Goal: Book appointment/travel/reservation

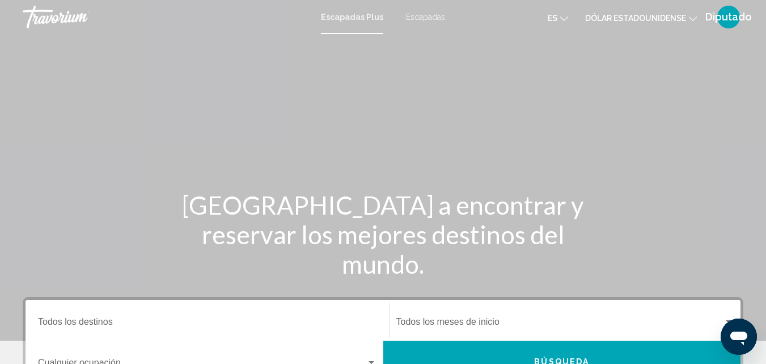
click at [623, 107] on div "Contenido principal" at bounding box center [383, 170] width 766 height 340
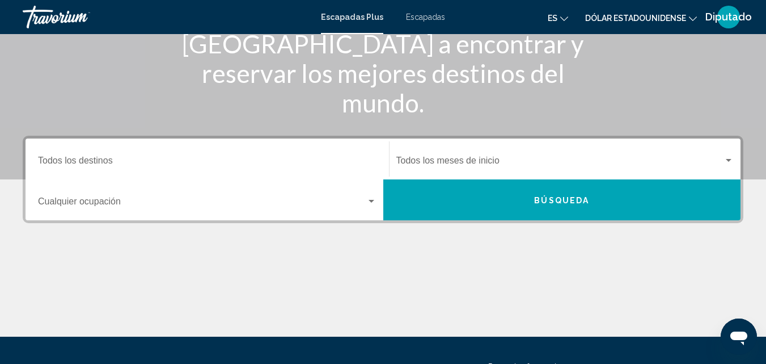
scroll to position [166, 0]
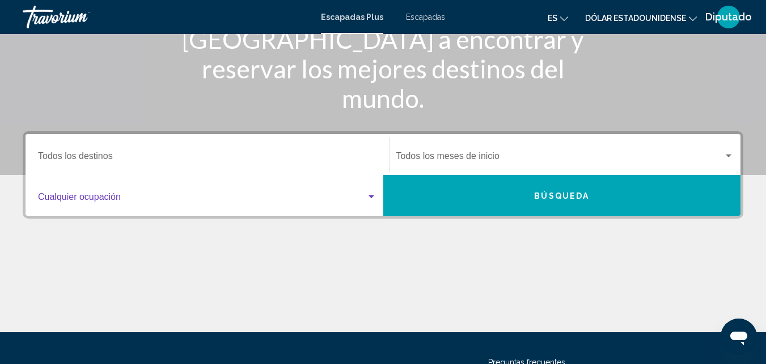
click at [368, 194] on div "Widget de búsqueda" at bounding box center [371, 196] width 10 height 9
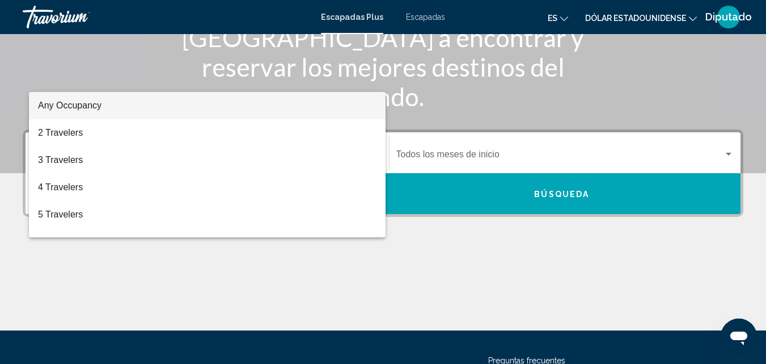
scroll to position [260, 0]
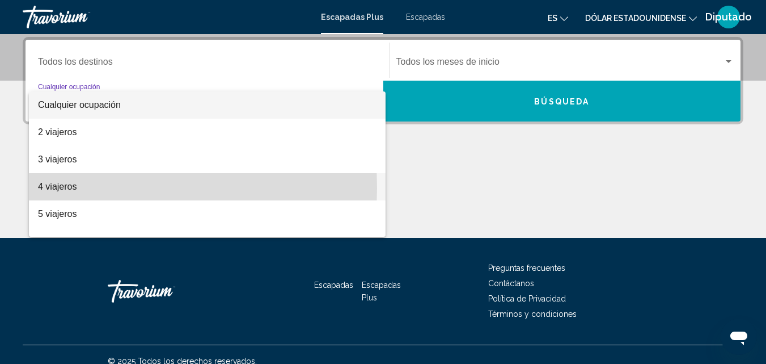
click at [61, 188] on font "4 viajeros" at bounding box center [57, 187] width 39 height 10
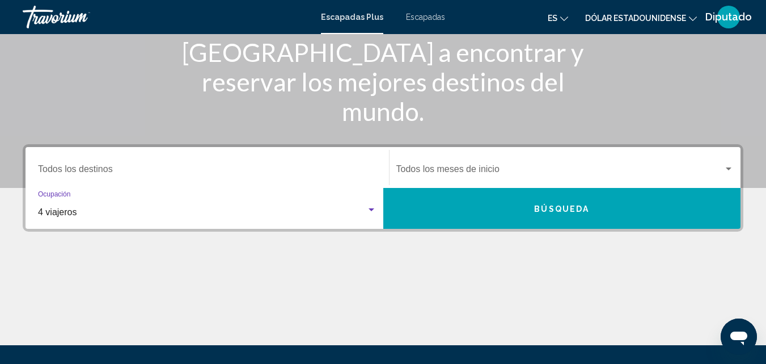
scroll to position [150, 0]
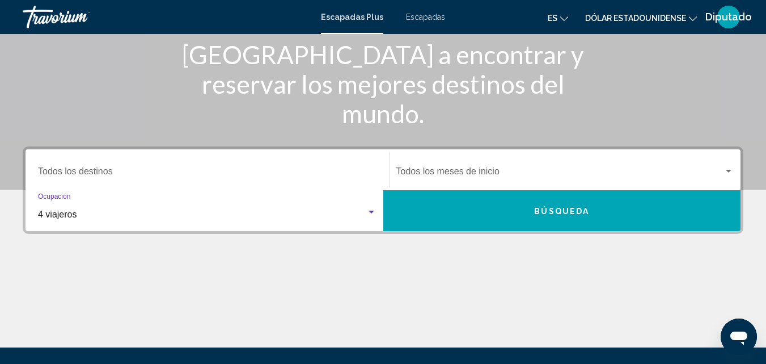
click at [566, 215] on font "Búsqueda" at bounding box center [561, 210] width 55 height 9
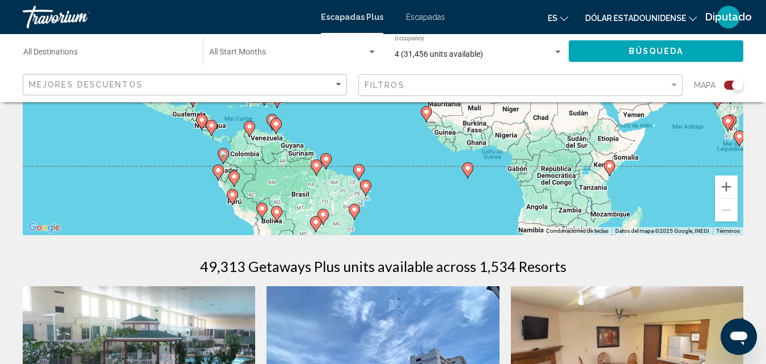
scroll to position [272, 0]
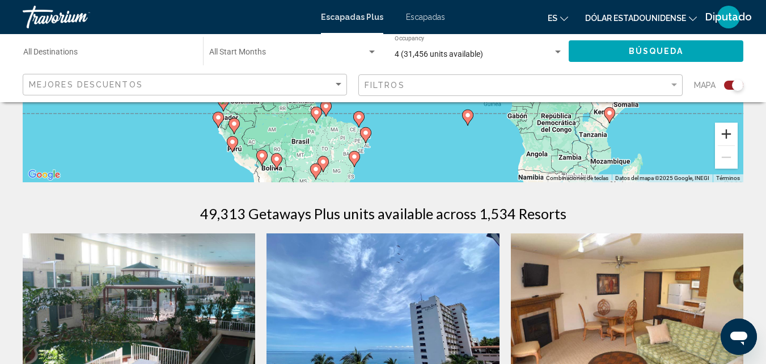
click at [728, 130] on button "Ampliar" at bounding box center [726, 134] width 23 height 23
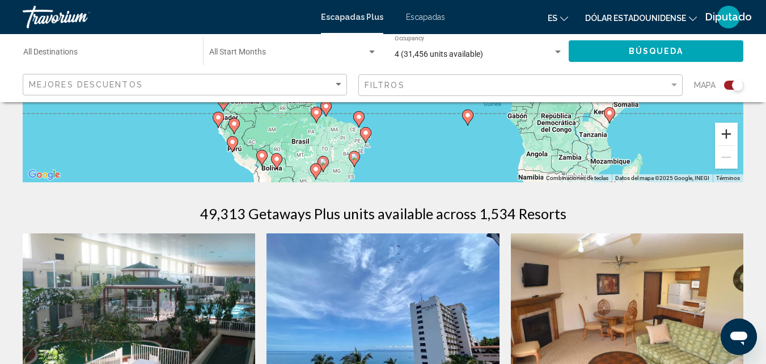
click at [728, 130] on button "Ampliar" at bounding box center [726, 134] width 23 height 23
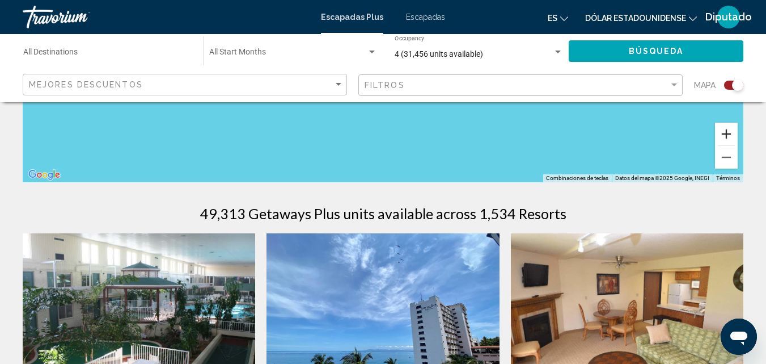
click at [728, 130] on button "Ampliar" at bounding box center [726, 134] width 23 height 23
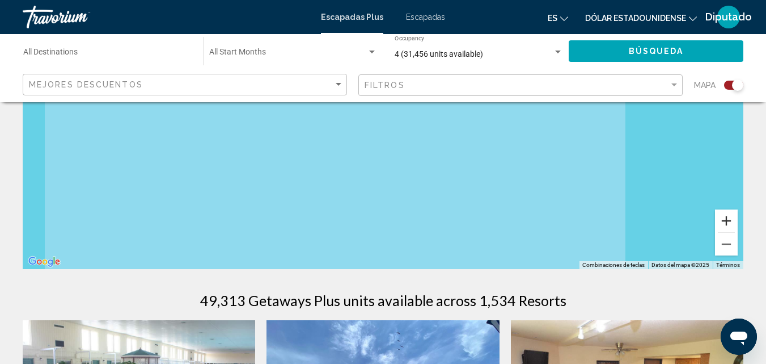
scroll to position [0, 0]
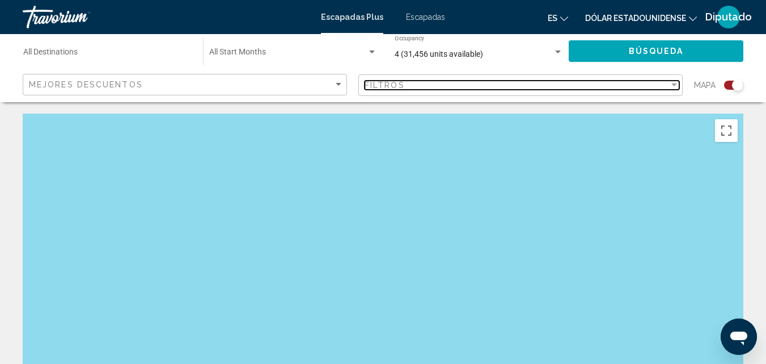
click at [398, 84] on span "Filtros" at bounding box center [385, 85] width 40 height 9
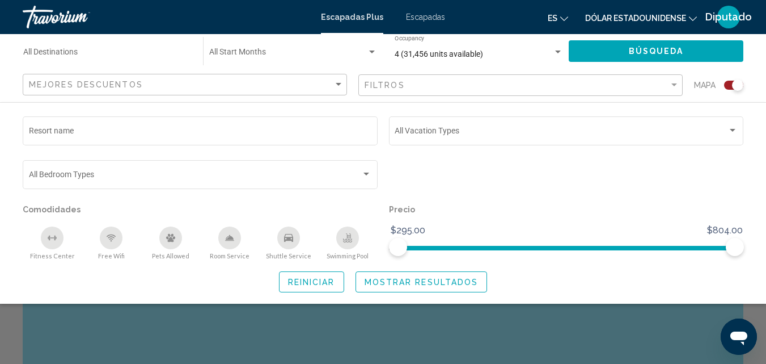
click at [693, 20] on icon "Cambiar moneda" at bounding box center [693, 19] width 8 height 8
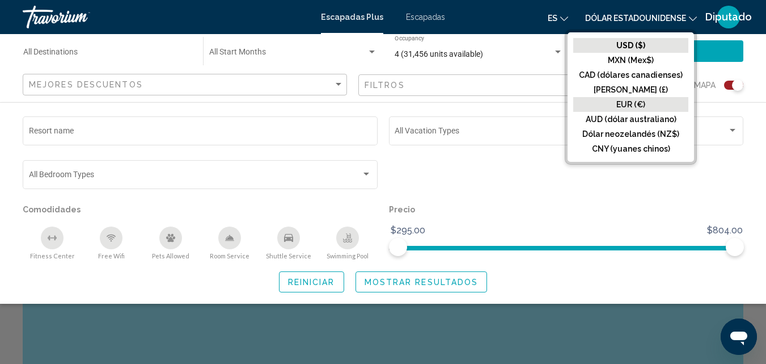
click at [648, 104] on button "EUR (€)" at bounding box center [630, 104] width 115 height 15
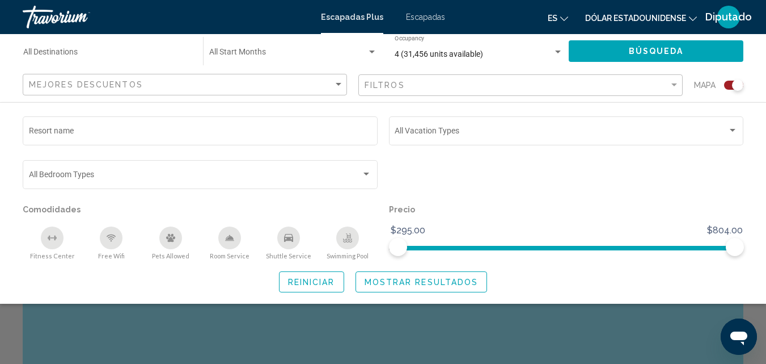
click at [731, 87] on div "Search widget" at bounding box center [733, 85] width 19 height 9
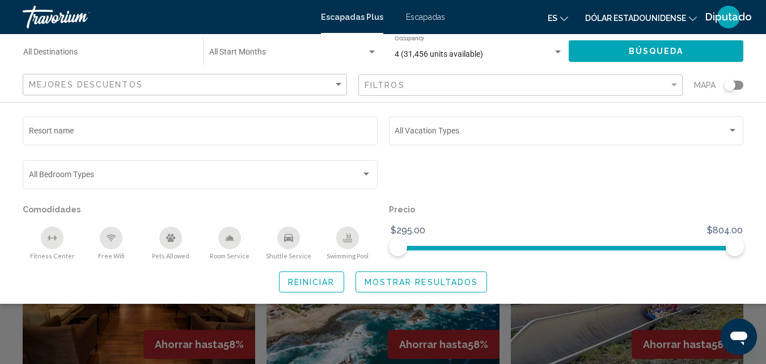
scroll to position [377, 0]
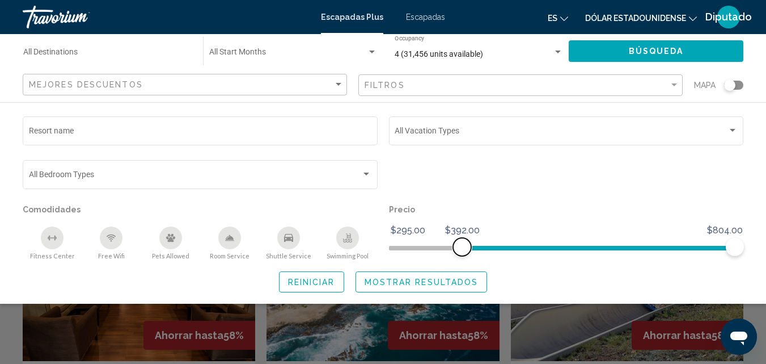
click at [462, 244] on span "Search widget" at bounding box center [598, 246] width 272 height 18
drag, startPoint x: 461, startPoint y: 245, endPoint x: 369, endPoint y: 251, distance: 92.1
click at [369, 251] on div "Resort name Vacation Types All Vacation Types Bedroom Types All Bedroom Types C…" at bounding box center [383, 187] width 732 height 146
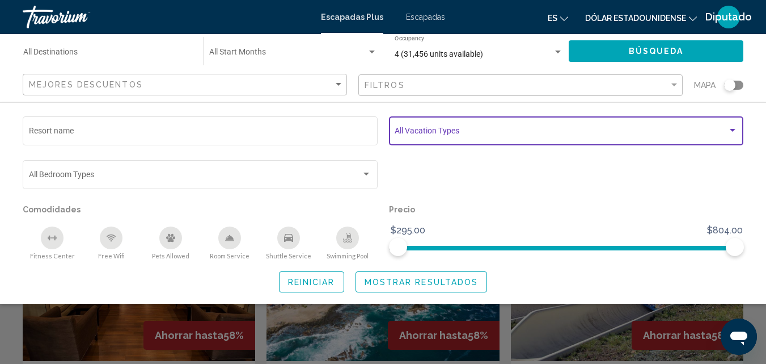
click at [661, 129] on span "Search widget" at bounding box center [561, 132] width 333 height 9
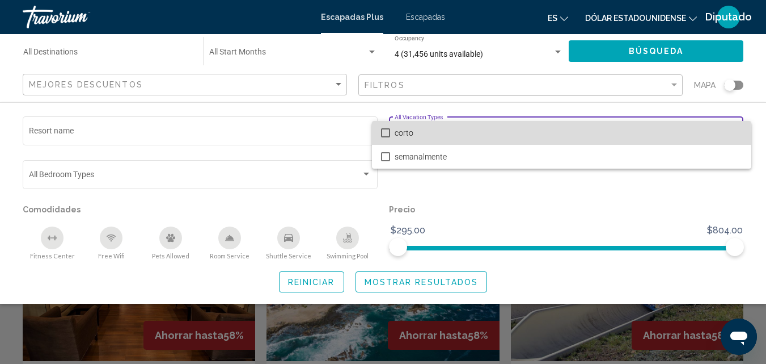
click at [385, 136] on mat-pseudo-checkbox at bounding box center [385, 132] width 9 height 9
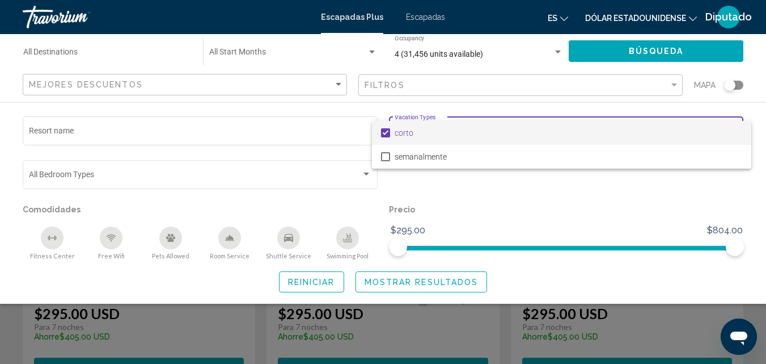
scroll to position [0, 0]
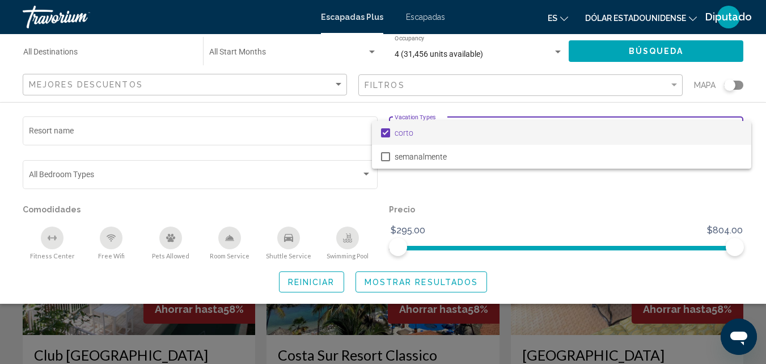
click at [41, 52] on div at bounding box center [383, 182] width 766 height 364
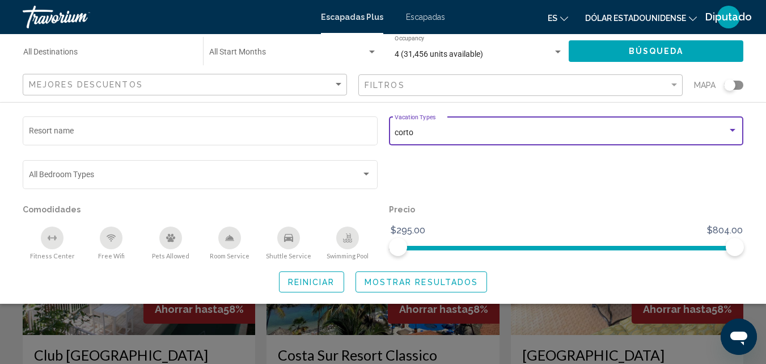
click at [41, 52] on input "Destination All Destinations" at bounding box center [107, 54] width 168 height 9
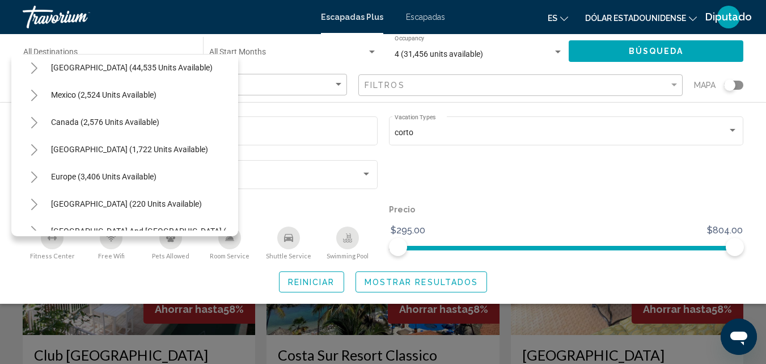
scroll to position [40, 0]
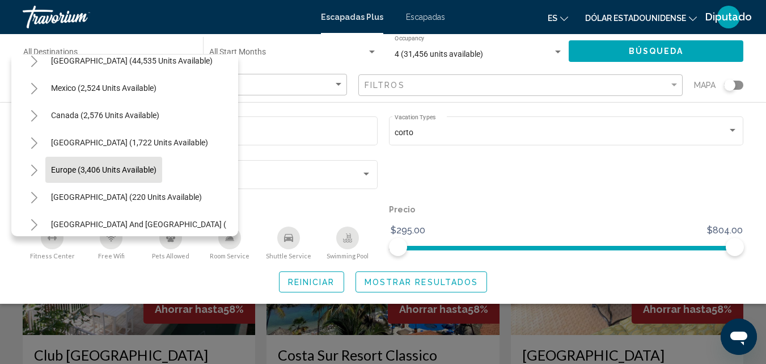
click at [71, 169] on span "Europe (3,406 units available)" at bounding box center [104, 169] width 106 height 9
click at [71, 169] on div "Bedroom Types All Bedroom Types" at bounding box center [200, 173] width 343 height 31
type input "**********"
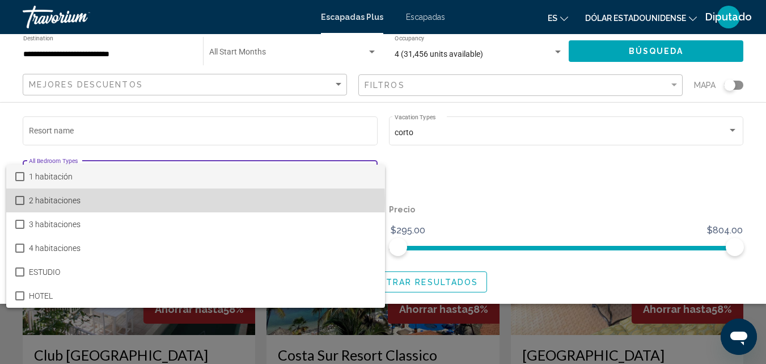
click at [21, 201] on mat-pseudo-checkbox at bounding box center [19, 200] width 9 height 9
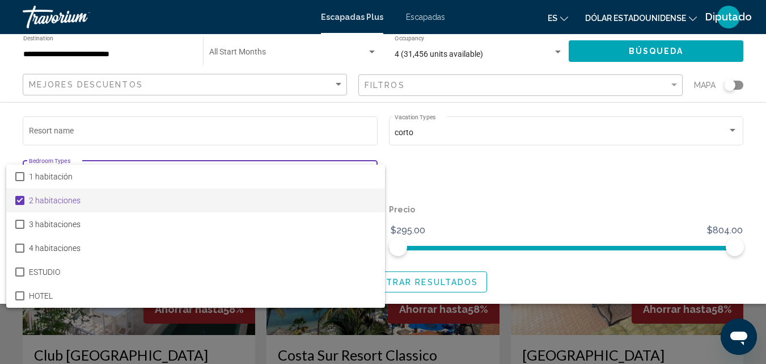
click at [567, 16] on div at bounding box center [383, 182] width 766 height 364
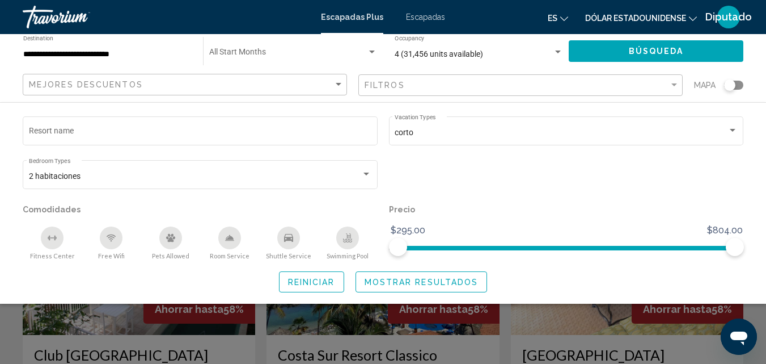
click at [565, 19] on icon "Cambiar idioma" at bounding box center [564, 19] width 8 height 8
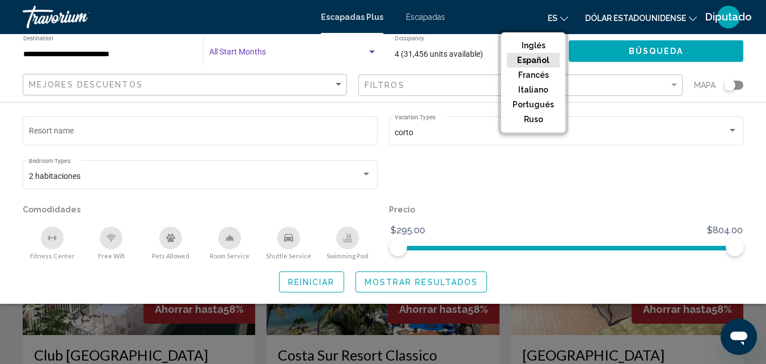
click at [374, 49] on div "Search widget" at bounding box center [372, 52] width 10 height 9
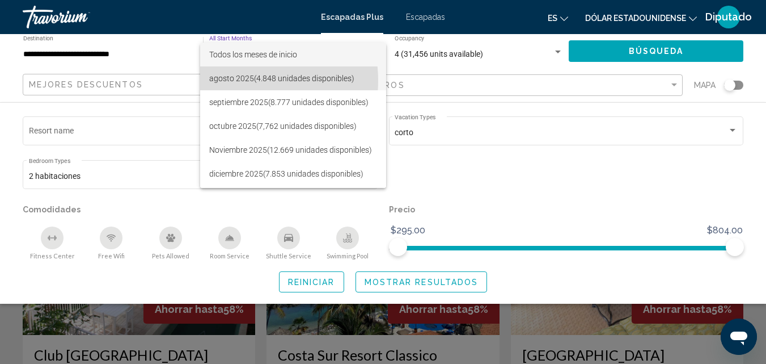
click at [234, 81] on font "agosto 2025" at bounding box center [231, 78] width 45 height 9
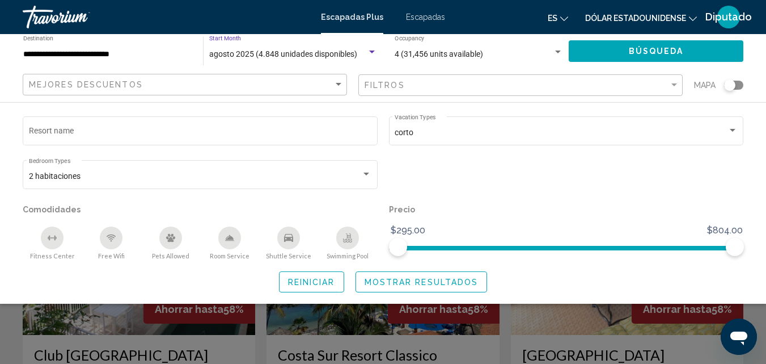
click at [557, 52] on div "Search widget" at bounding box center [558, 51] width 6 height 3
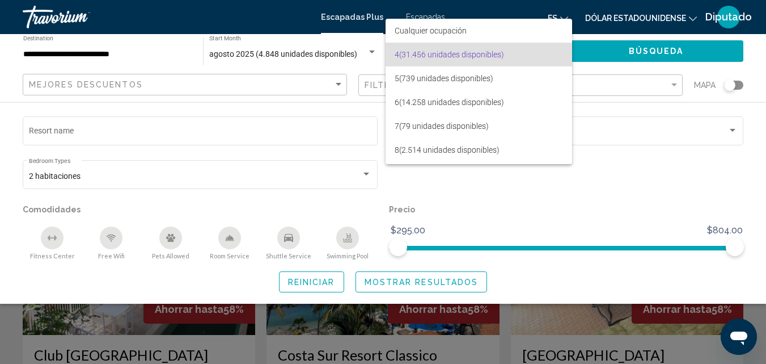
click at [292, 146] on div at bounding box center [383, 182] width 766 height 364
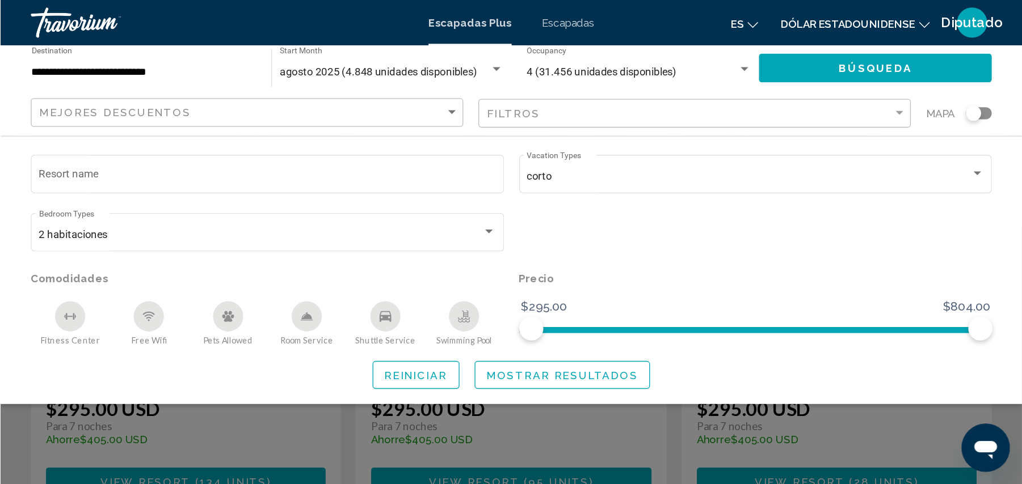
scroll to position [0, 0]
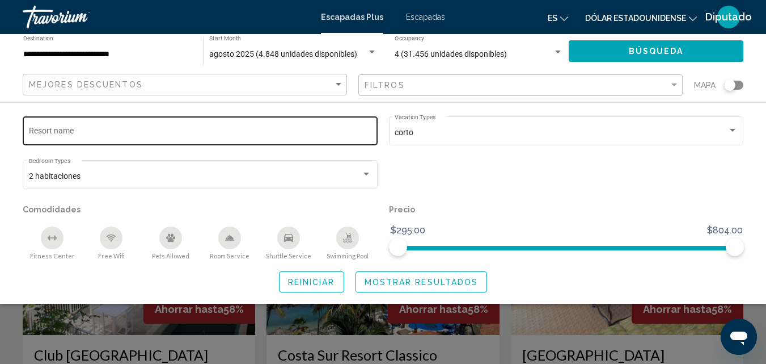
click at [161, 125] on div "Resort name" at bounding box center [200, 129] width 343 height 31
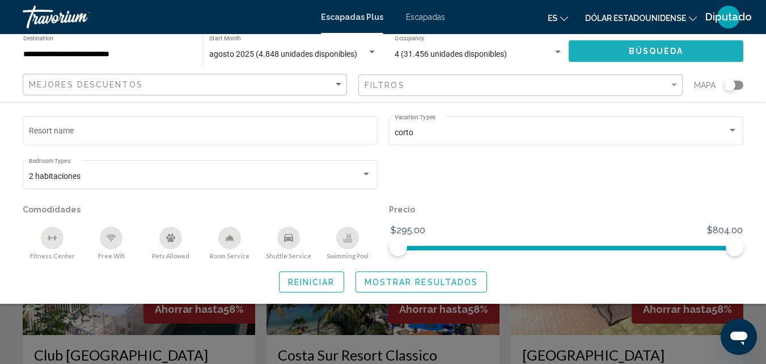
click at [635, 49] on span "Búsqueda" at bounding box center [656, 51] width 55 height 9
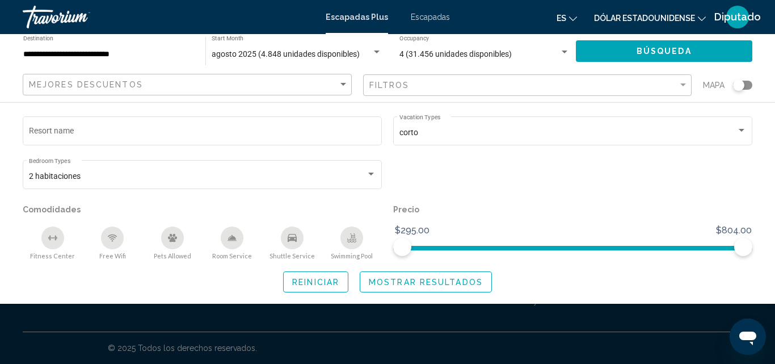
click at [572, 20] on icon "Cambiar idioma" at bounding box center [573, 19] width 8 height 8
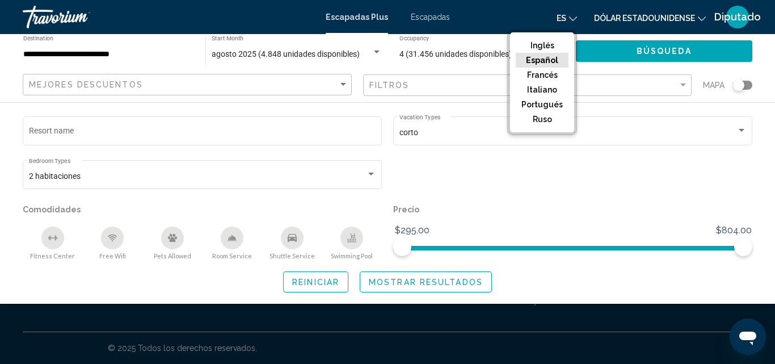
click at [559, 60] on button "Español" at bounding box center [542, 60] width 53 height 15
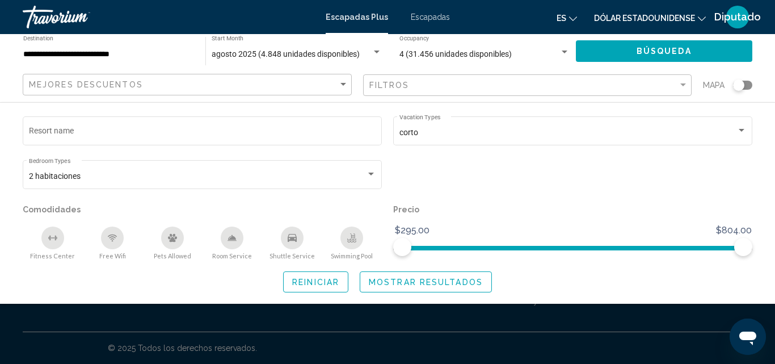
click at [559, 60] on div "4 (31.456 unidades disponibles) Occupancy Any Occupancy" at bounding box center [484, 51] width 171 height 31
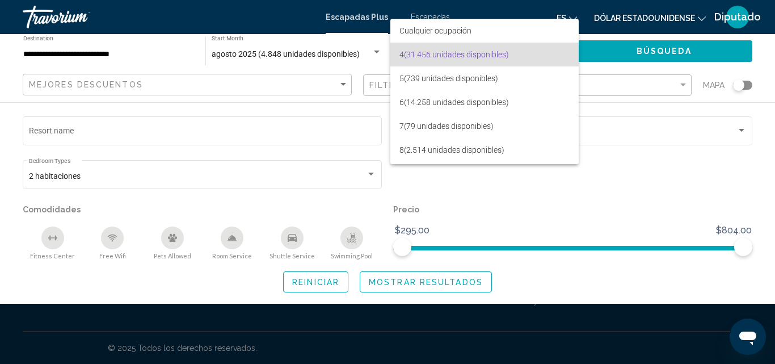
click at [657, 117] on div at bounding box center [387, 182] width 775 height 364
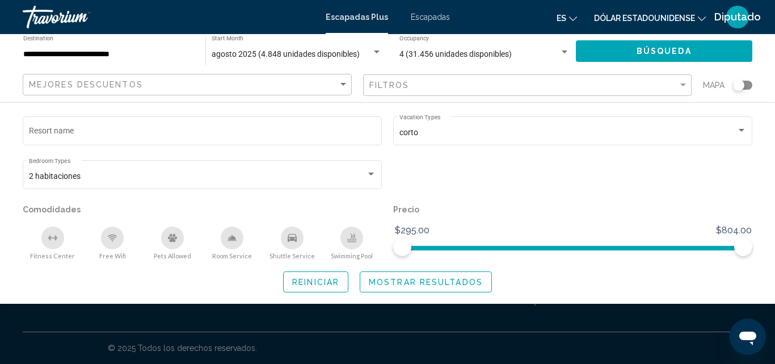
click at [657, 117] on div "corto Vacation Types All Vacation Types" at bounding box center [572, 129] width 347 height 31
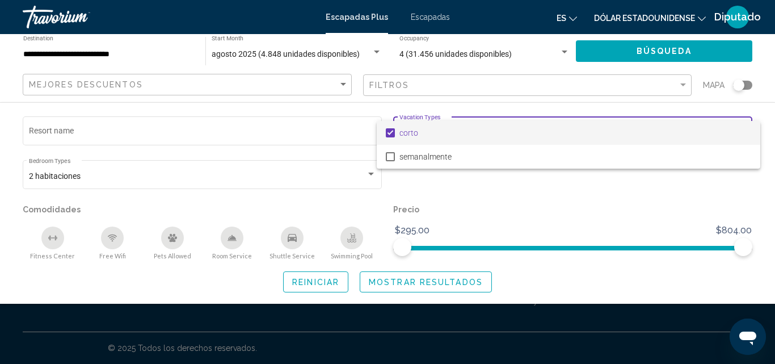
click at [244, 168] on div at bounding box center [387, 182] width 775 height 364
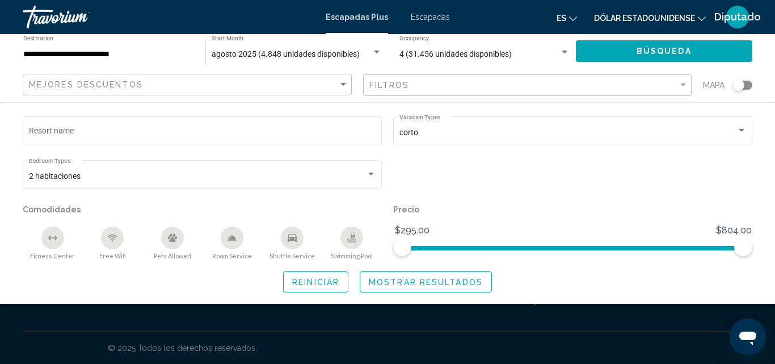
click at [324, 98] on app-map-search-filters "Mejores descuentos Filtros Mapa Resort name corto Vacation Types All Vacation T…" at bounding box center [387, 85] width 752 height 34
click at [563, 50] on div "Search widget" at bounding box center [564, 52] width 10 height 9
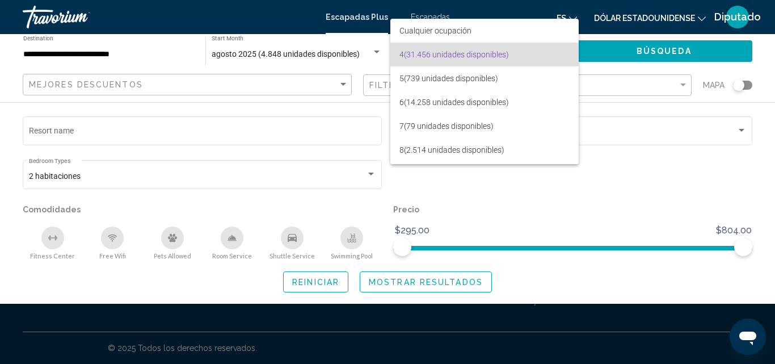
click at [296, 106] on div at bounding box center [387, 182] width 775 height 364
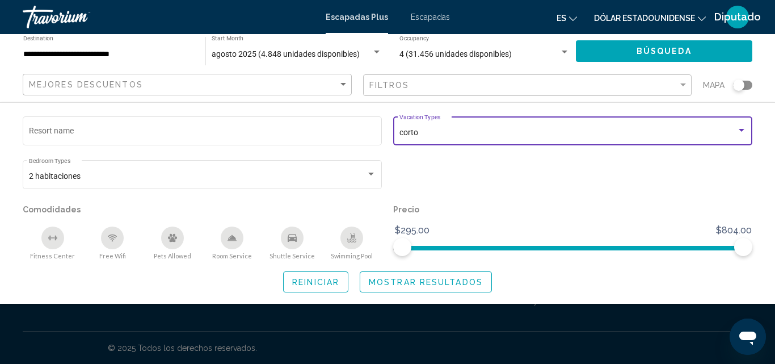
click at [744, 126] on div "Search widget" at bounding box center [741, 130] width 10 height 9
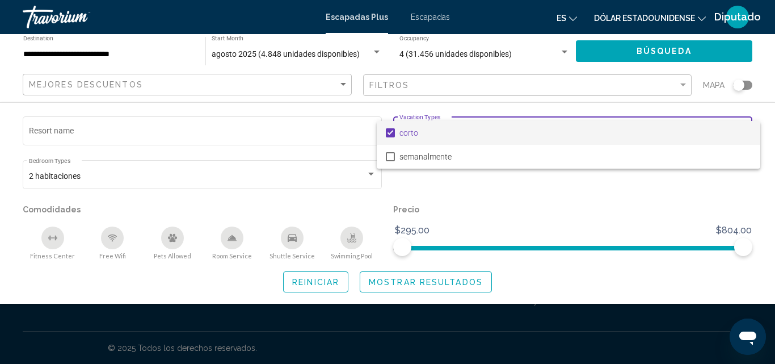
click at [469, 282] on div at bounding box center [387, 182] width 775 height 364
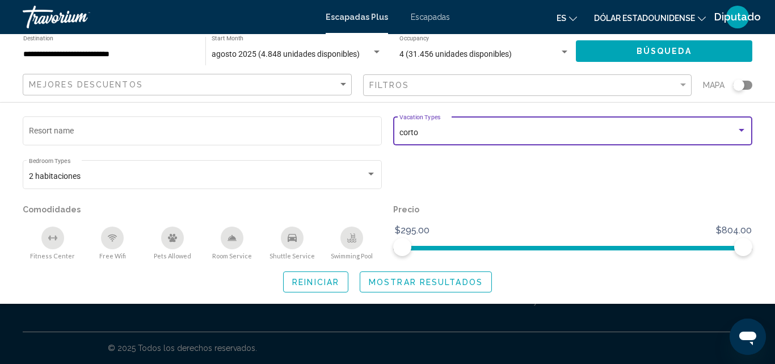
click at [469, 282] on span "Mostrar resultados" at bounding box center [426, 281] width 114 height 9
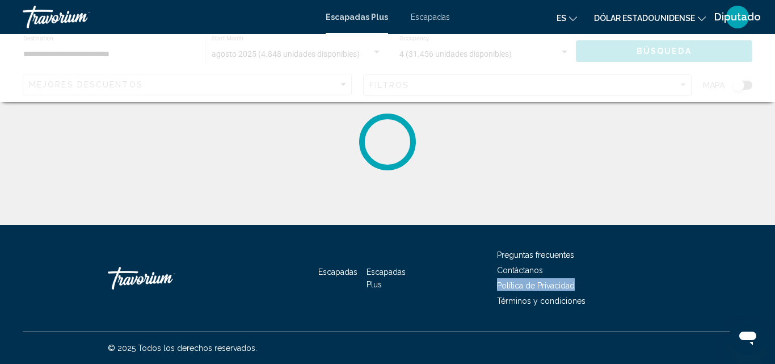
click at [469, 282] on div "Escapadas Escapadas Plus Preguntas frecuentes Contáctanos Política de Privacida…" at bounding box center [387, 278] width 729 height 107
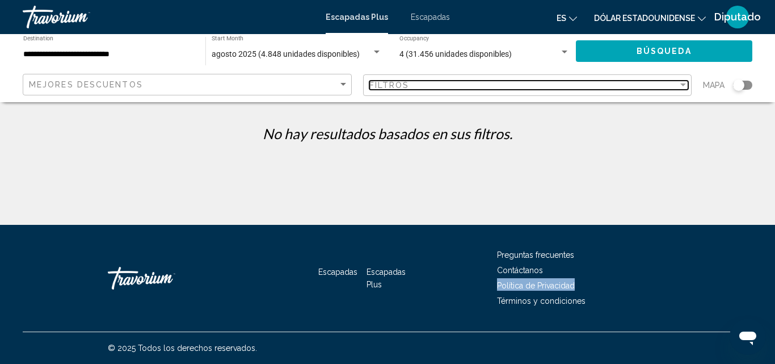
click at [684, 83] on div "Filter" at bounding box center [683, 85] width 10 height 9
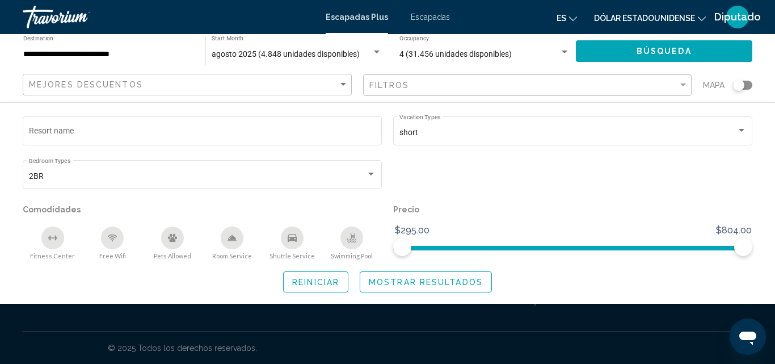
click at [54, 242] on icon "Fitness Center" at bounding box center [52, 237] width 9 height 9
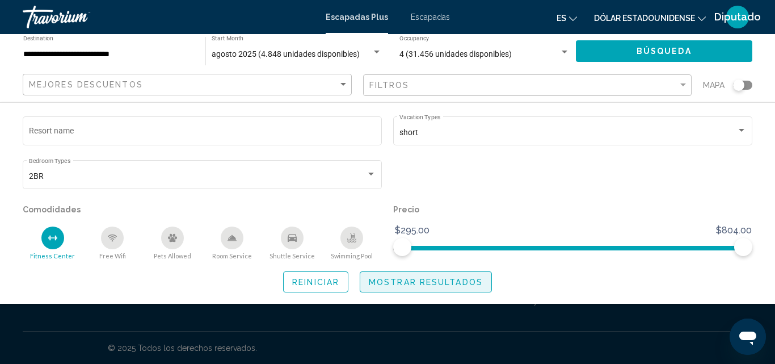
click at [419, 280] on span "Mostrar resultados" at bounding box center [426, 281] width 114 height 9
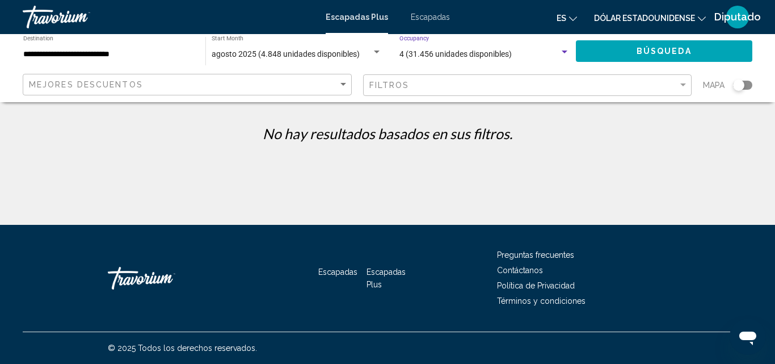
click at [565, 50] on div "Search widget" at bounding box center [565, 51] width 6 height 3
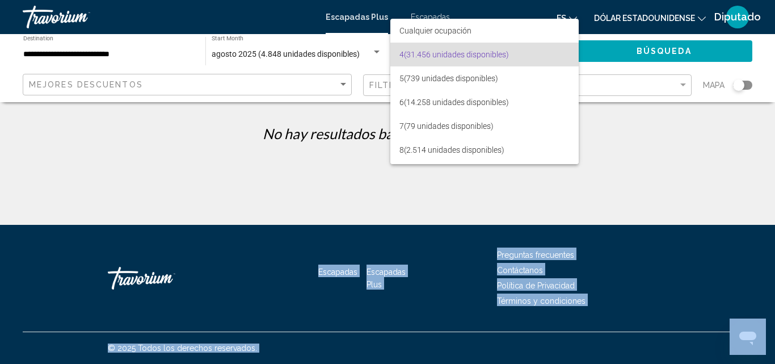
drag, startPoint x: 774, startPoint y: 60, endPoint x: 774, endPoint y: -37, distance: 97.6
click at [774, 0] on html "**********" at bounding box center [387, 182] width 775 height 364
click at [636, 133] on div at bounding box center [387, 182] width 775 height 364
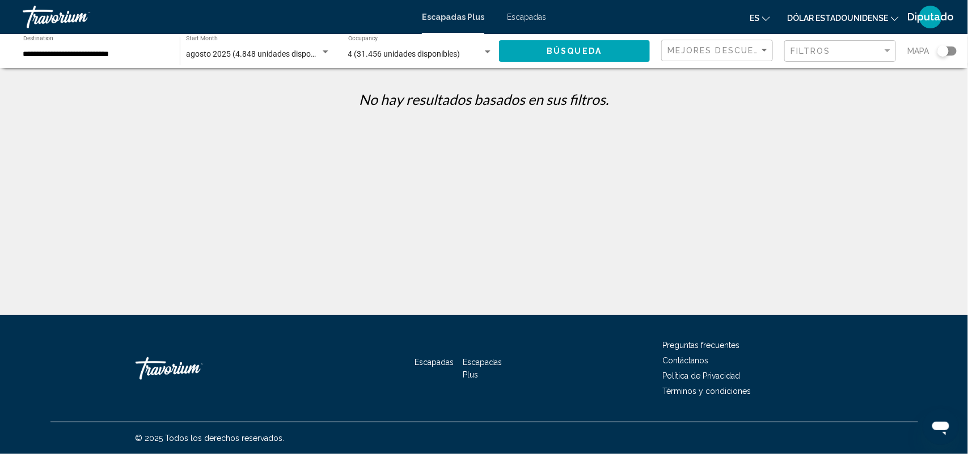
drag, startPoint x: 689, startPoint y: 0, endPoint x: 508, endPoint y: 227, distance: 290.6
click at [508, 227] on div "**********" at bounding box center [484, 236] width 968 height 315
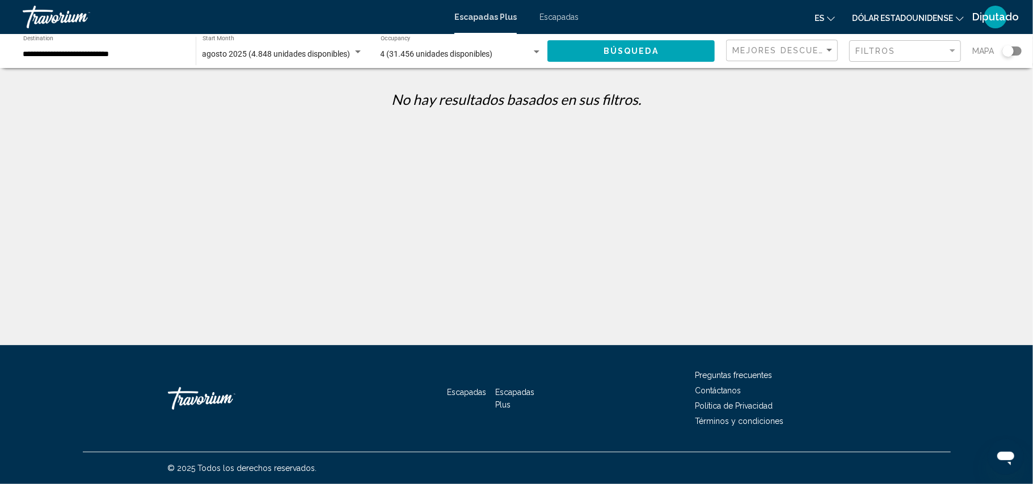
drag, startPoint x: 1272, startPoint y: 1, endPoint x: 471, endPoint y: 182, distance: 821.2
click at [471, 182] on div "**********" at bounding box center [516, 251] width 1033 height 345
click at [567, 20] on font "Escapadas" at bounding box center [558, 16] width 39 height 9
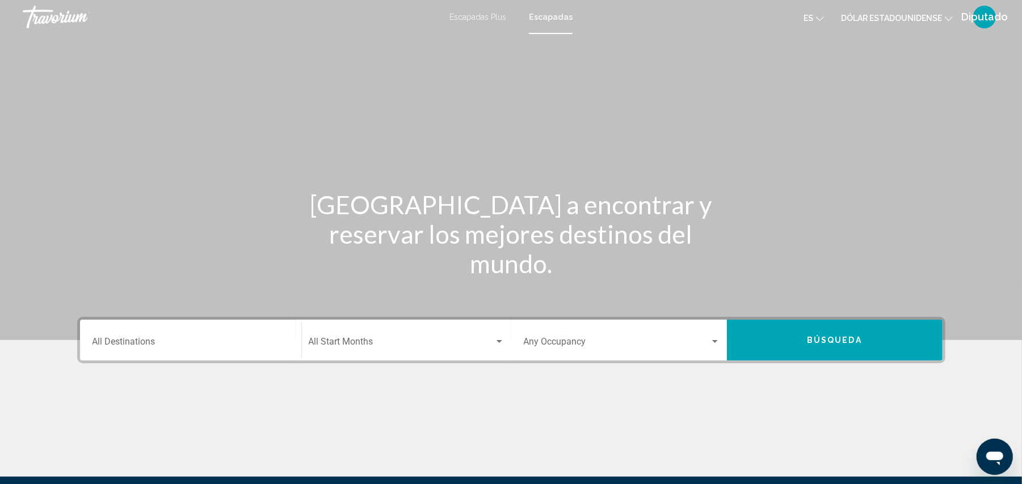
click at [774, 17] on icon "Cambiar idioma" at bounding box center [820, 19] width 8 height 8
click at [774, 59] on font "Español" at bounding box center [789, 60] width 32 height 9
click at [774, 16] on icon "Cambiar moneda" at bounding box center [948, 19] width 8 height 8
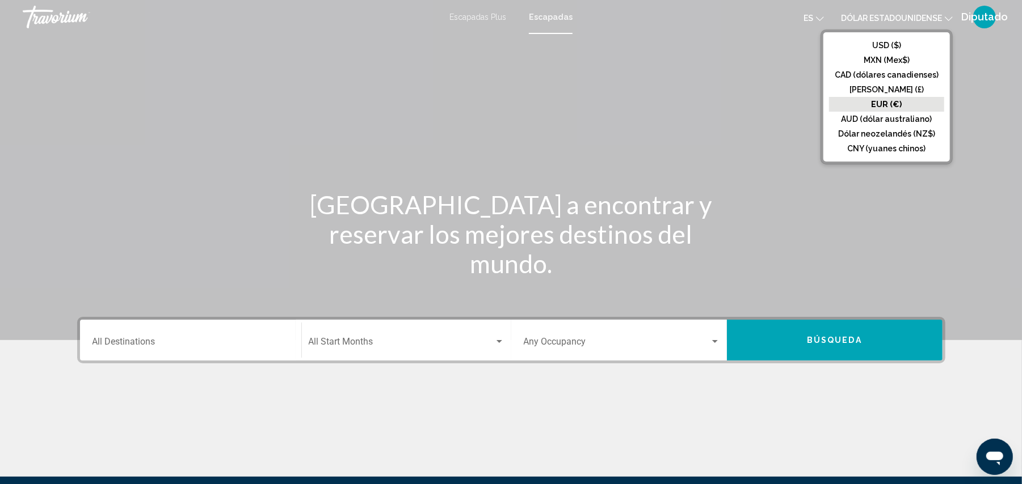
click at [774, 103] on font "EUR (€)" at bounding box center [886, 104] width 31 height 9
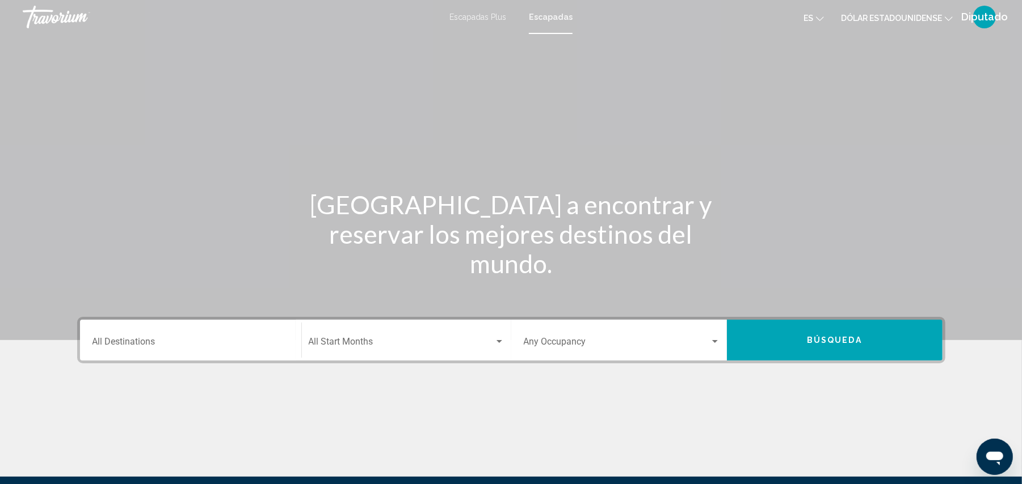
click at [774, 344] on button "Búsqueda" at bounding box center [835, 340] width 216 height 41
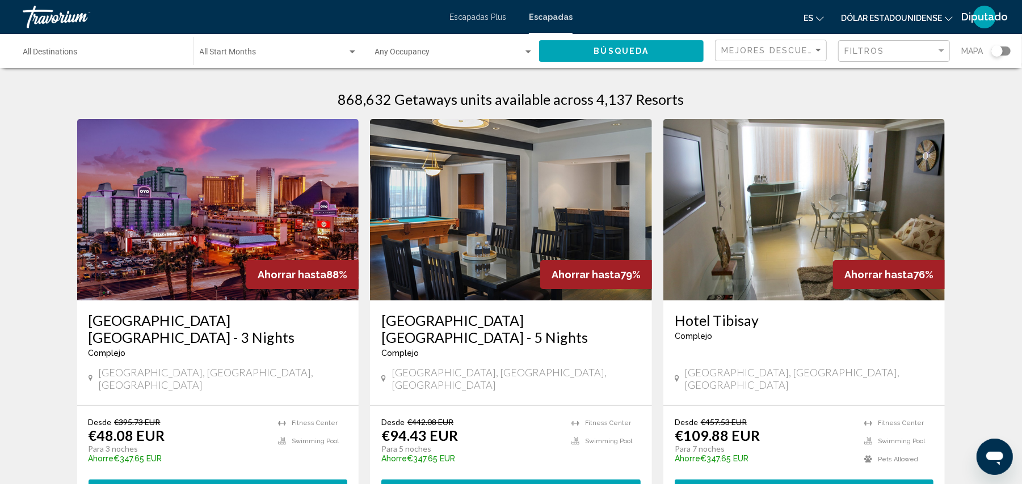
click at [53, 53] on input "Destination All Destinations" at bounding box center [102, 54] width 158 height 9
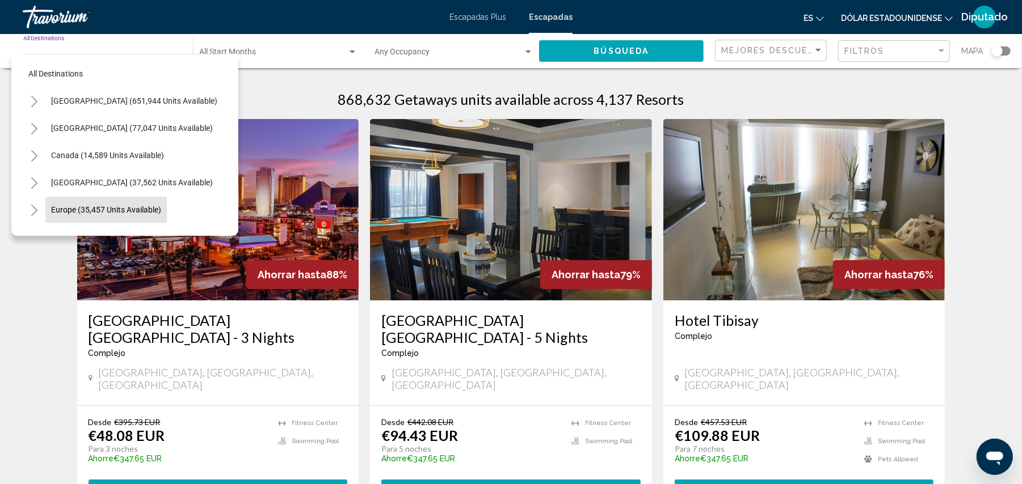
click at [137, 212] on span "Europe (35,457 units available)" at bounding box center [106, 209] width 110 height 9
type input "**********"
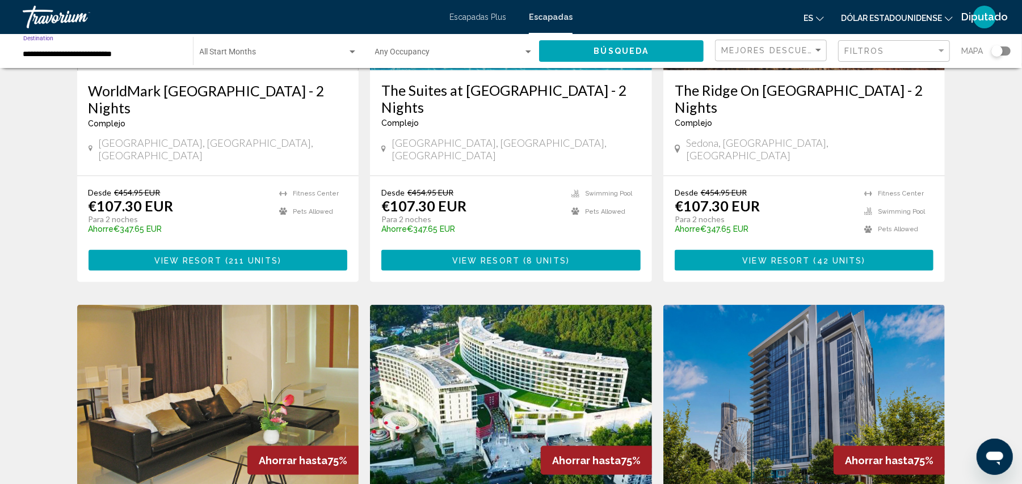
scroll to position [1013, 0]
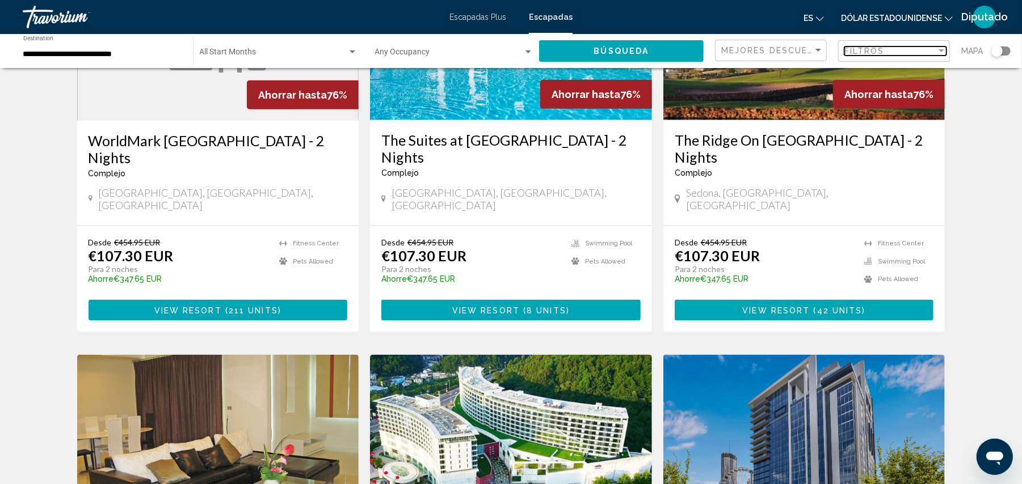
click at [774, 52] on div "Filter" at bounding box center [941, 51] width 10 height 9
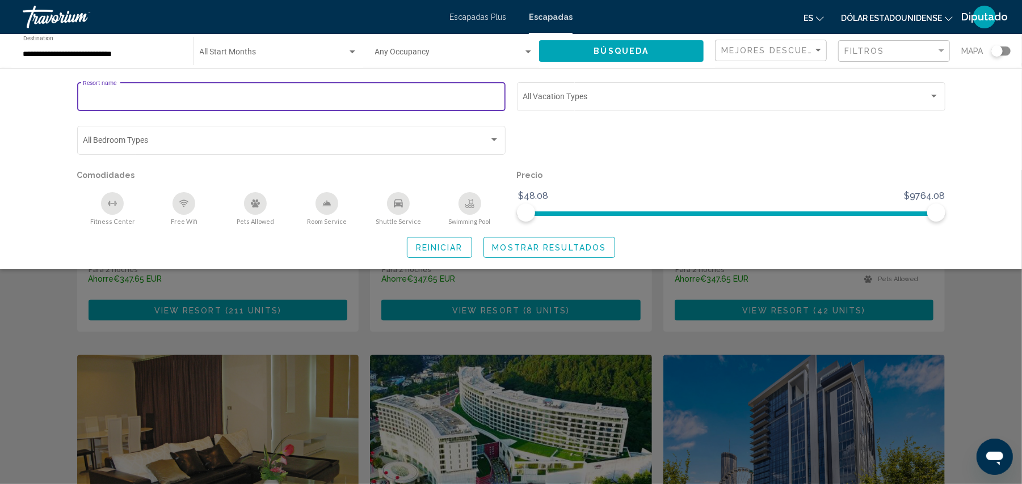
click at [150, 94] on input "Resort name" at bounding box center [291, 98] width 416 height 9
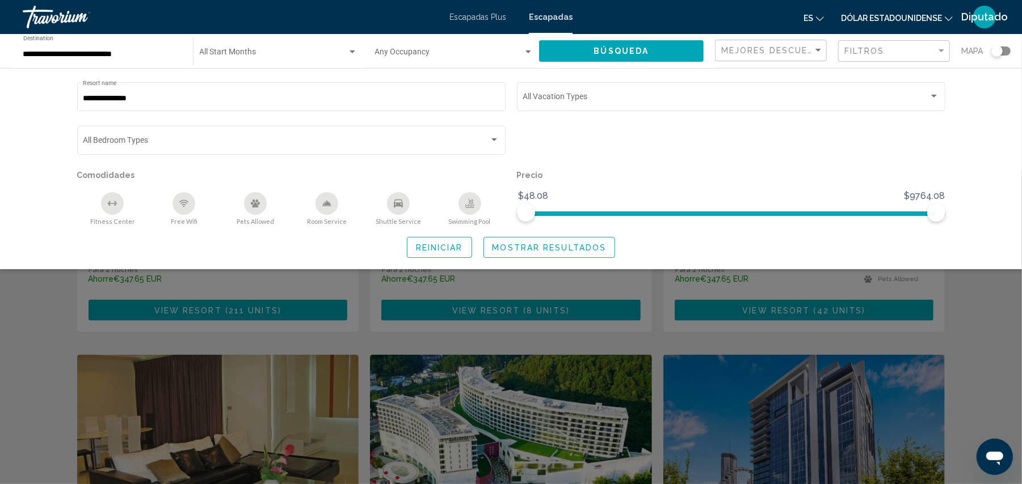
click at [40, 245] on div "**********" at bounding box center [511, 168] width 1022 height 201
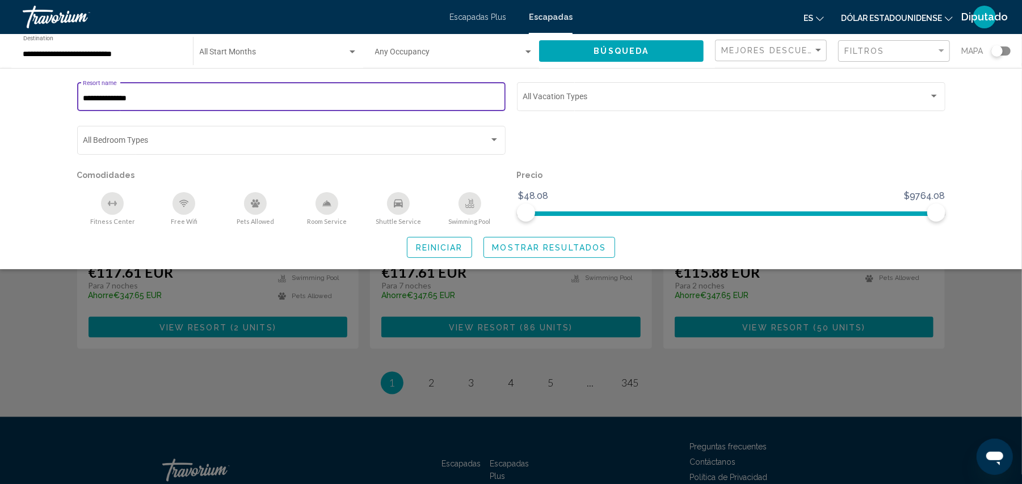
click at [150, 100] on input "**********" at bounding box center [291, 98] width 416 height 9
type input "**********"
click at [668, 48] on button "Búsqueda" at bounding box center [621, 50] width 165 height 21
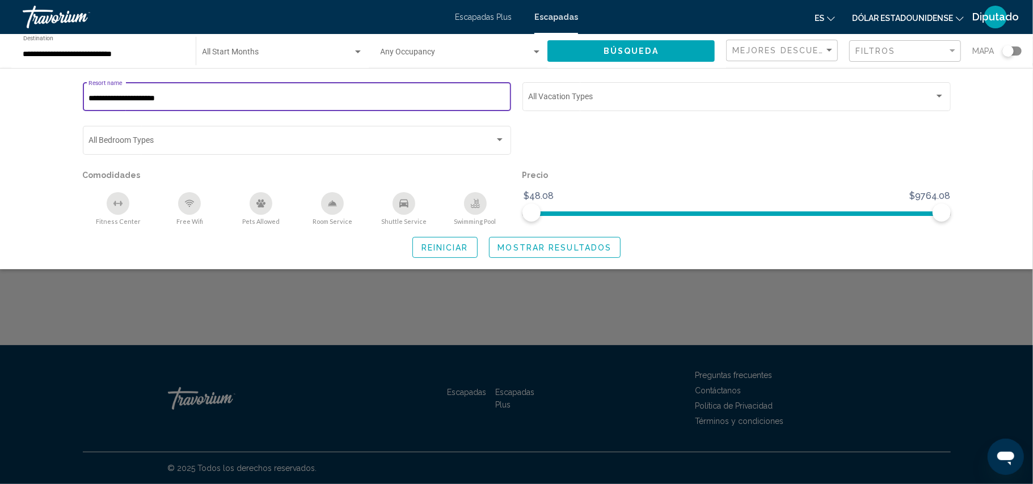
click at [197, 94] on input "**********" at bounding box center [296, 98] width 416 height 9
click at [337, 96] on input "**********" at bounding box center [296, 98] width 416 height 9
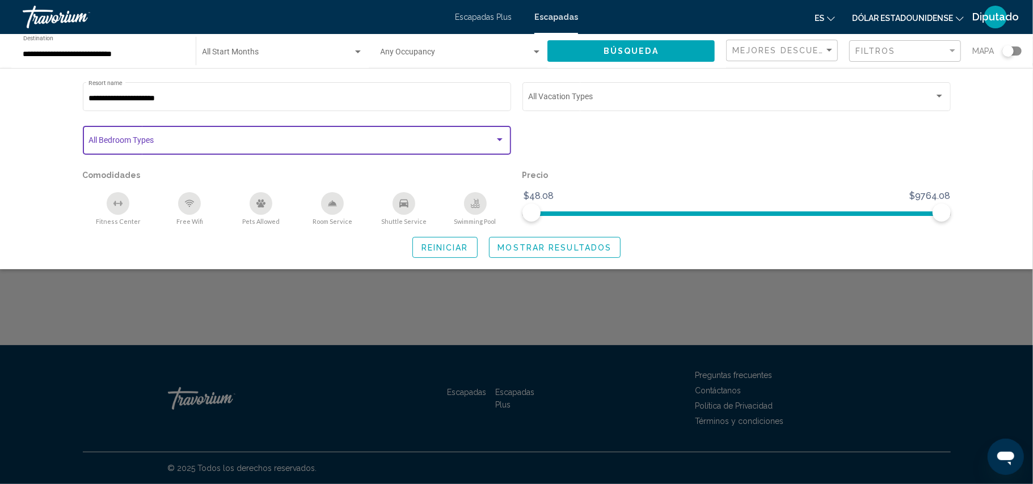
click at [162, 142] on span "Search widget" at bounding box center [291, 142] width 406 height 9
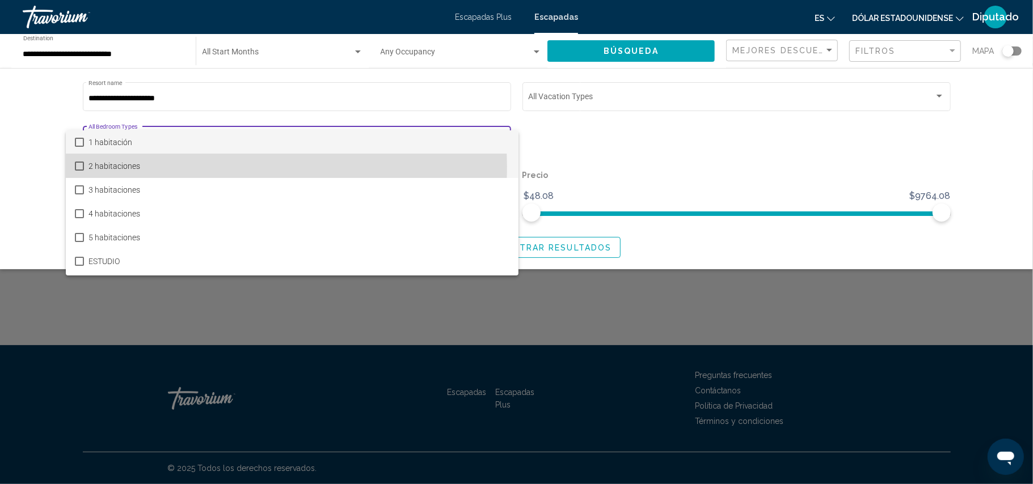
click at [79, 167] on mat-pseudo-checkbox at bounding box center [79, 166] width 9 height 9
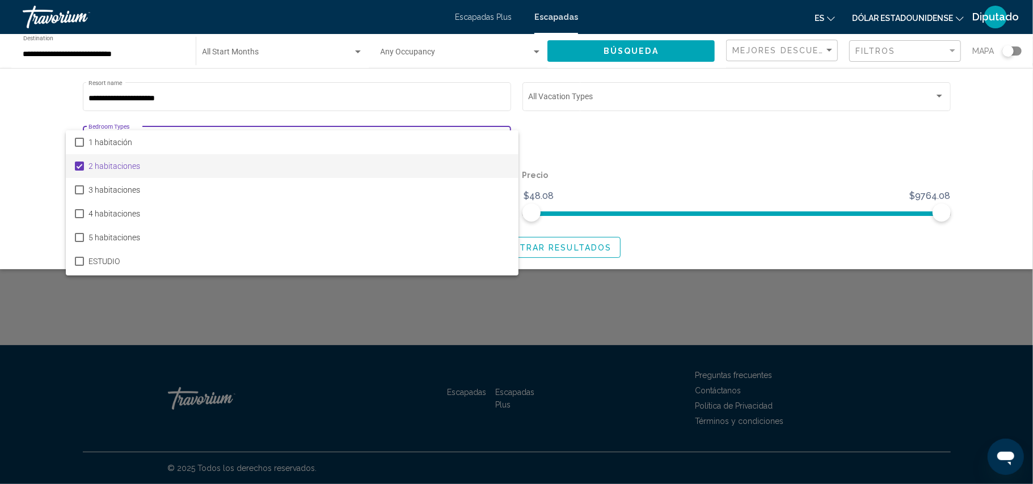
click at [314, 101] on div at bounding box center [516, 242] width 1033 height 484
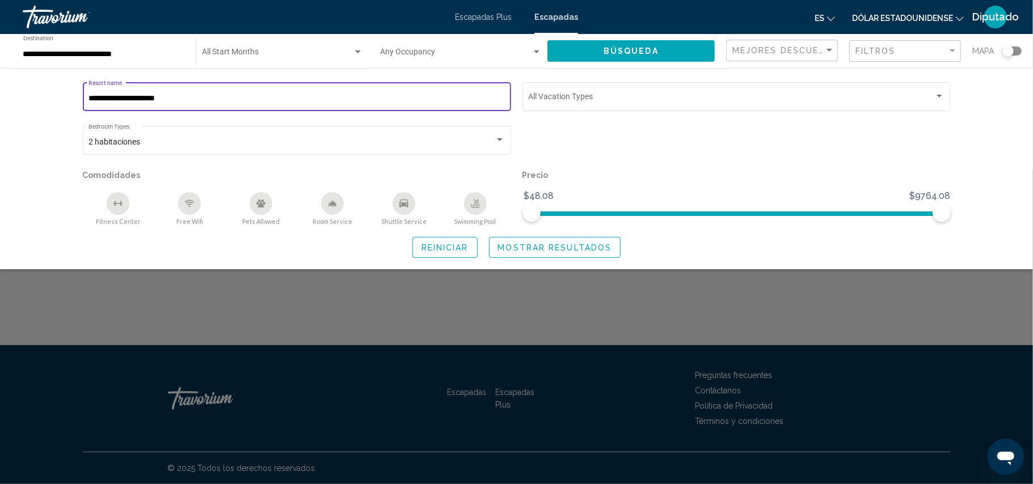
click at [200, 101] on input "**********" at bounding box center [296, 98] width 416 height 9
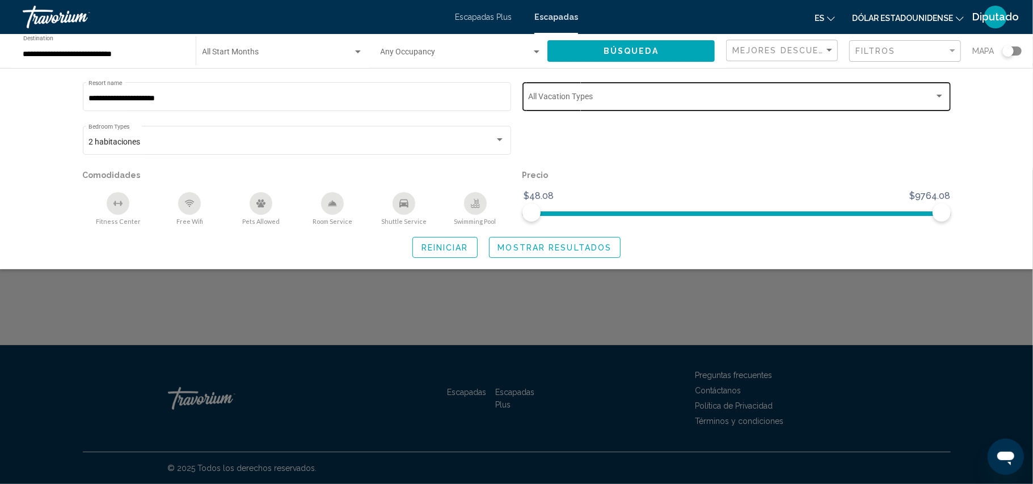
click at [567, 90] on div "Vacation Types All Vacation Types" at bounding box center [736, 95] width 416 height 31
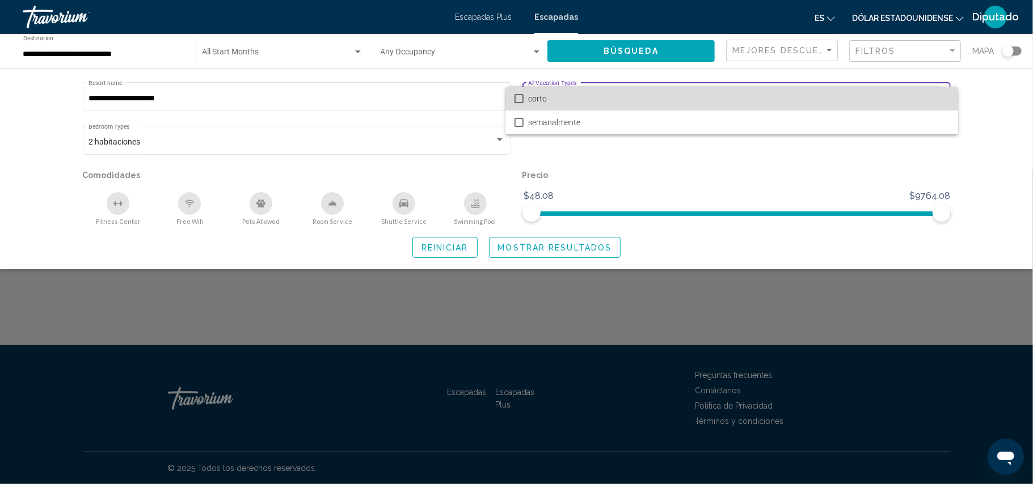
click at [517, 104] on mat-option "corto" at bounding box center [731, 99] width 453 height 24
drag, startPoint x: 1009, startPoint y: 109, endPoint x: 518, endPoint y: 98, distance: 490.2
click at [518, 98] on mat-pseudo-checkbox at bounding box center [519, 98] width 9 height 9
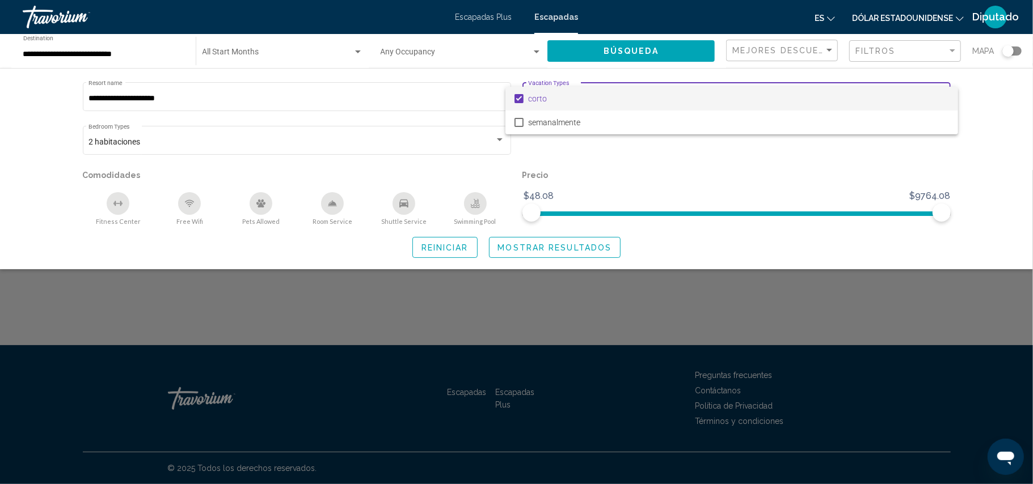
click at [774, 14] on div at bounding box center [516, 242] width 1033 height 484
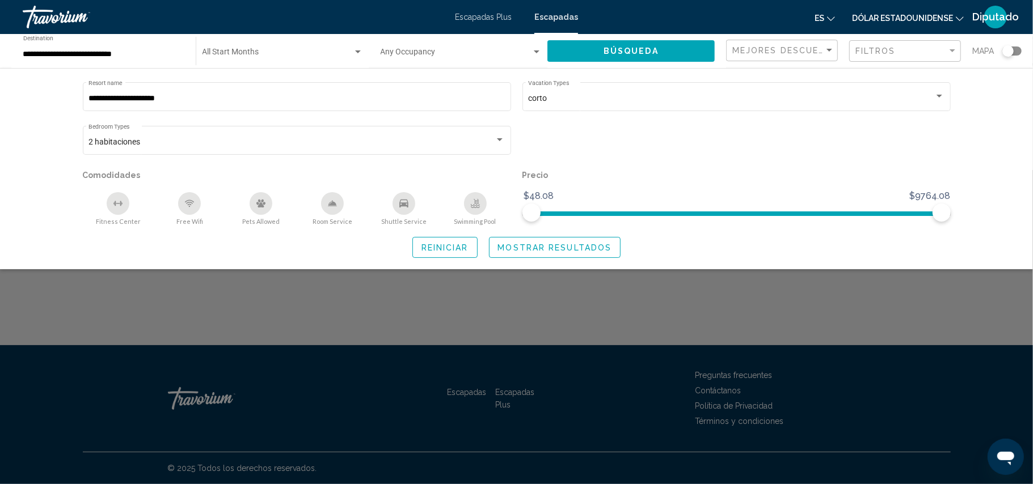
click at [774, 20] on icon "Cambiar idioma" at bounding box center [831, 19] width 8 height 8
click at [774, 58] on font "Español" at bounding box center [800, 60] width 32 height 9
click at [774, 58] on div "Mejores descuentos" at bounding box center [783, 50] width 102 height 21
click at [774, 58] on span "Mejores descuentos" at bounding box center [782, 51] width 102 height 24
click at [774, 15] on div at bounding box center [516, 242] width 1033 height 484
